Goal: Task Accomplishment & Management: Manage account settings

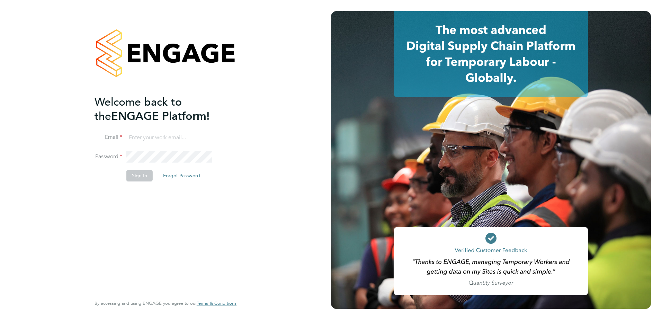
type input "[PERSON_NAME][EMAIL_ADDRESS][DOMAIN_NAME]"
click at [144, 178] on button "Sign In" at bounding box center [139, 175] width 26 height 11
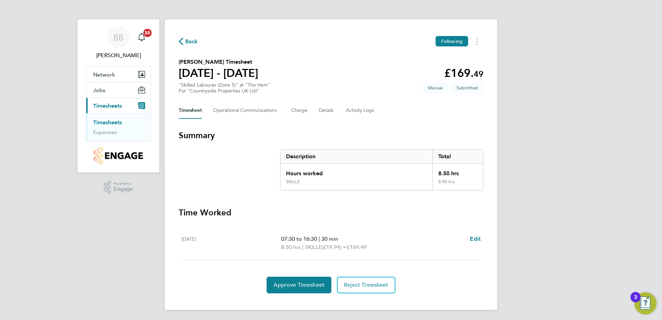
scroll to position [1, 0]
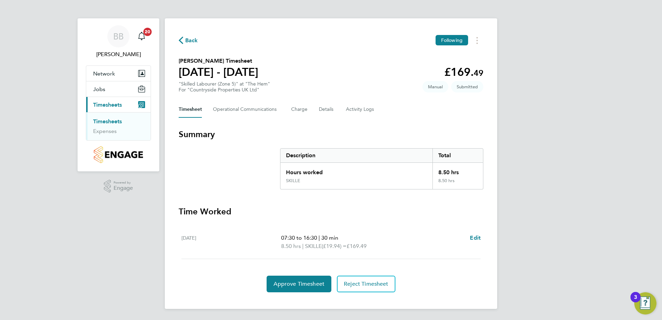
click at [105, 120] on link "Timesheets" at bounding box center [107, 121] width 29 height 7
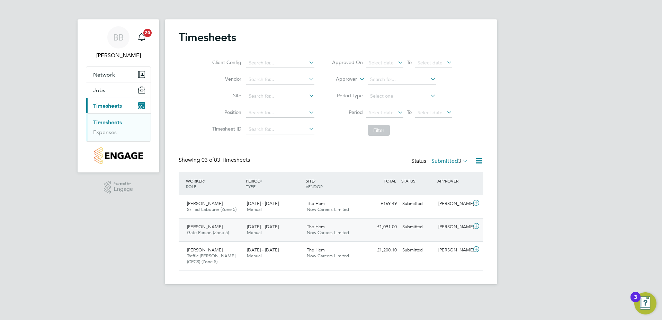
click at [251, 225] on span "22 - 28 Sep 2025" at bounding box center [263, 227] width 32 height 6
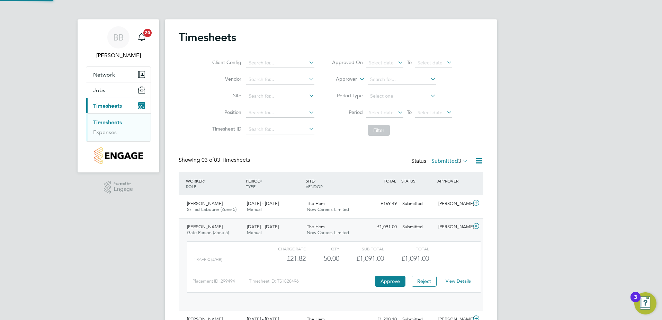
scroll to position [12, 67]
click at [388, 282] on button "Approve" at bounding box center [390, 281] width 30 height 11
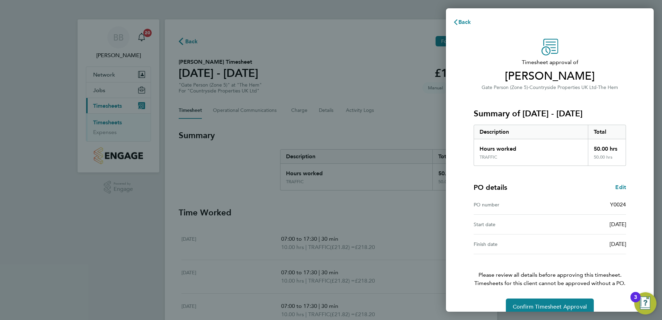
click at [429, 214] on div "Back Timesheet approval of Gurpreet Singh Gate Person (Zone 5) · Countryside Pr…" at bounding box center [331, 160] width 662 height 320
click at [466, 19] on span "Back" at bounding box center [464, 22] width 13 height 7
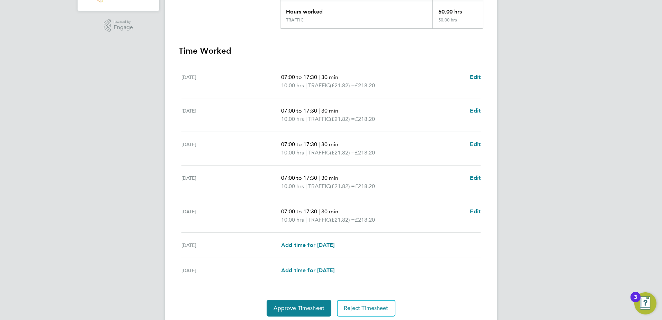
scroll to position [186, 0]
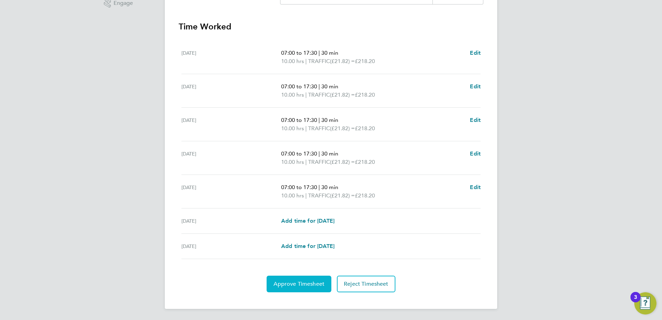
click at [306, 278] on button "Approve Timesheet" at bounding box center [299, 284] width 65 height 17
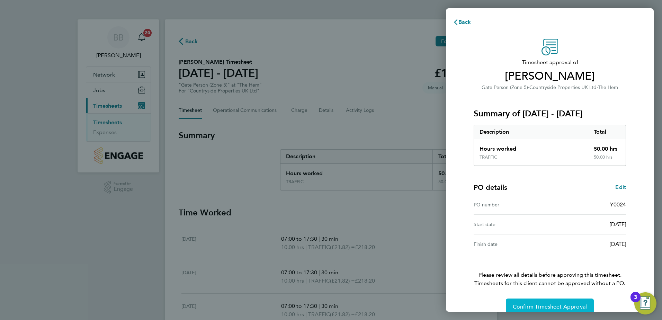
click at [545, 302] on button "Confirm Timesheet Approval" at bounding box center [550, 306] width 88 height 17
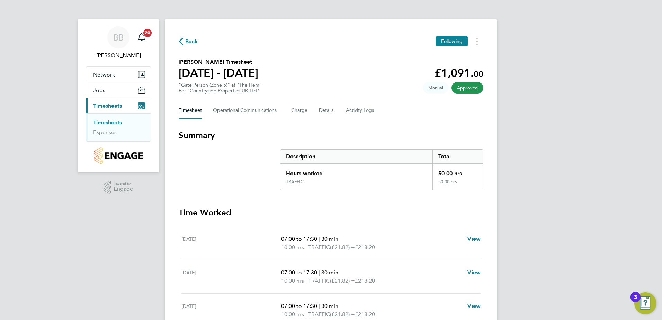
click at [113, 123] on link "Timesheets" at bounding box center [107, 122] width 29 height 7
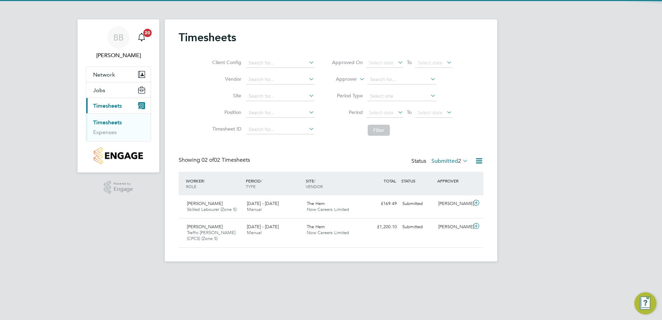
scroll to position [18, 60]
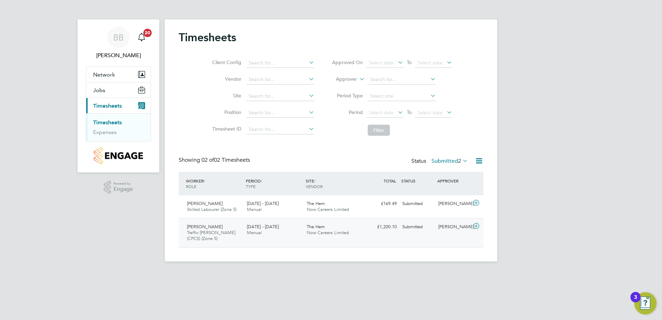
click at [254, 231] on span "Manual" at bounding box center [254, 232] width 15 height 6
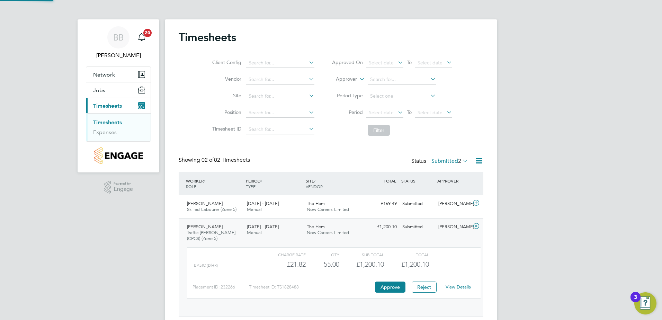
scroll to position [12, 67]
click at [394, 287] on button "Approve" at bounding box center [390, 286] width 30 height 11
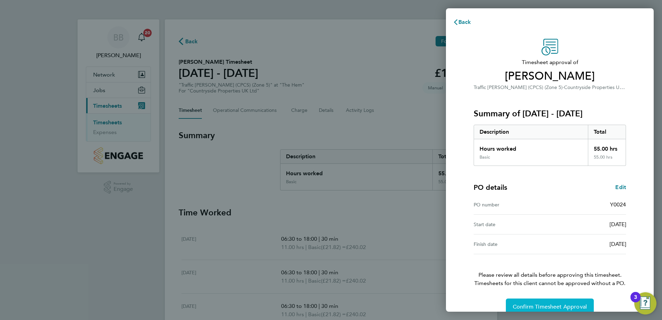
click at [524, 303] on button "Confirm Timesheet Approval" at bounding box center [550, 306] width 88 height 17
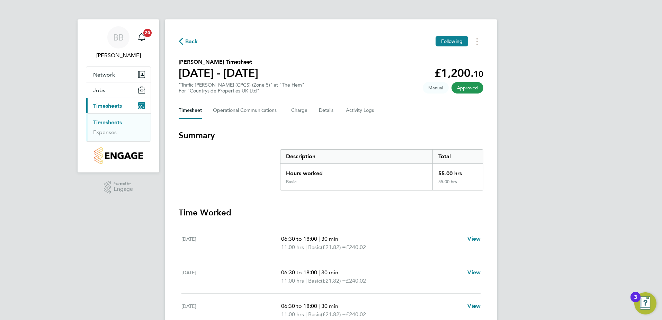
click at [113, 124] on link "Timesheets" at bounding box center [107, 122] width 29 height 7
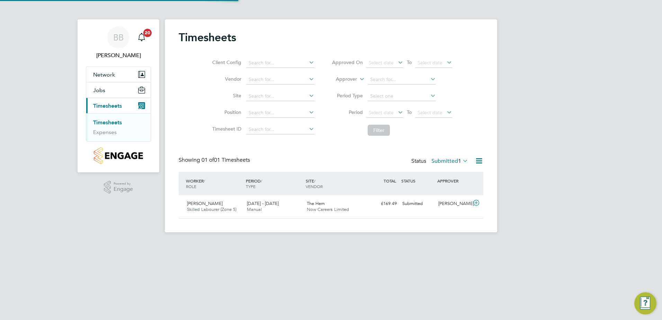
scroll to position [18, 60]
click at [275, 208] on div "[DATE] - [DATE] Manual" at bounding box center [274, 206] width 60 height 17
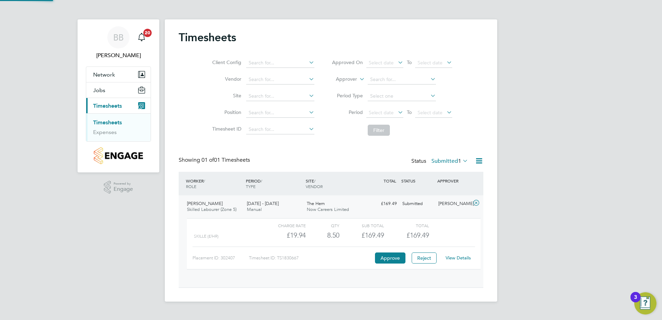
scroll to position [12, 67]
click at [385, 258] on button "Approve" at bounding box center [390, 257] width 30 height 11
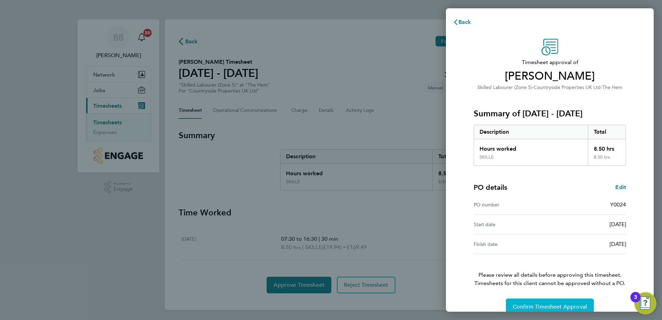
click at [566, 306] on span "Confirm Timesheet Approval" at bounding box center [550, 306] width 74 height 7
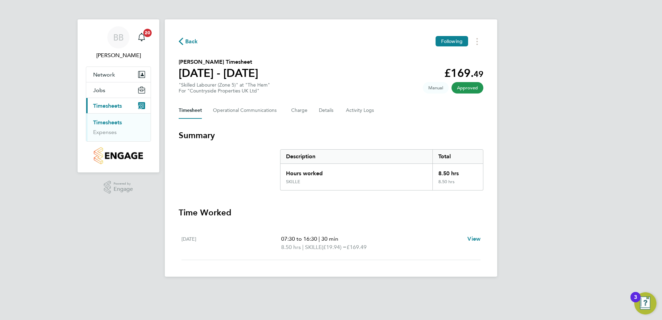
click at [115, 125] on link "Timesheets" at bounding box center [107, 122] width 29 height 7
